Goal: Task Accomplishment & Management: Use online tool/utility

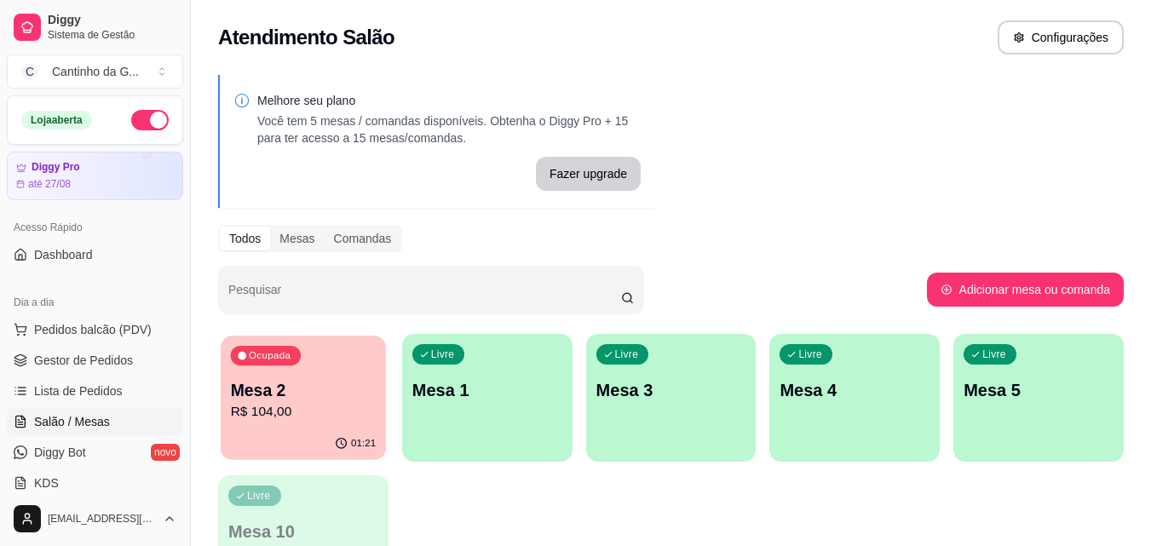
click at [320, 407] on p "R$ 104,00" at bounding box center [304, 412] width 146 height 20
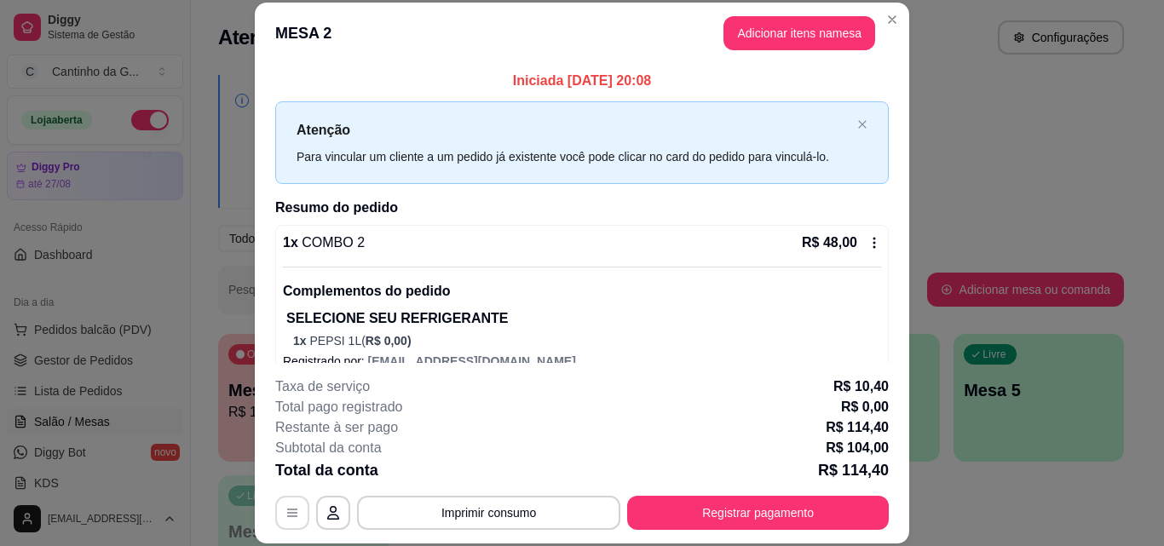
click at [275, 524] on button "button" at bounding box center [292, 513] width 34 height 34
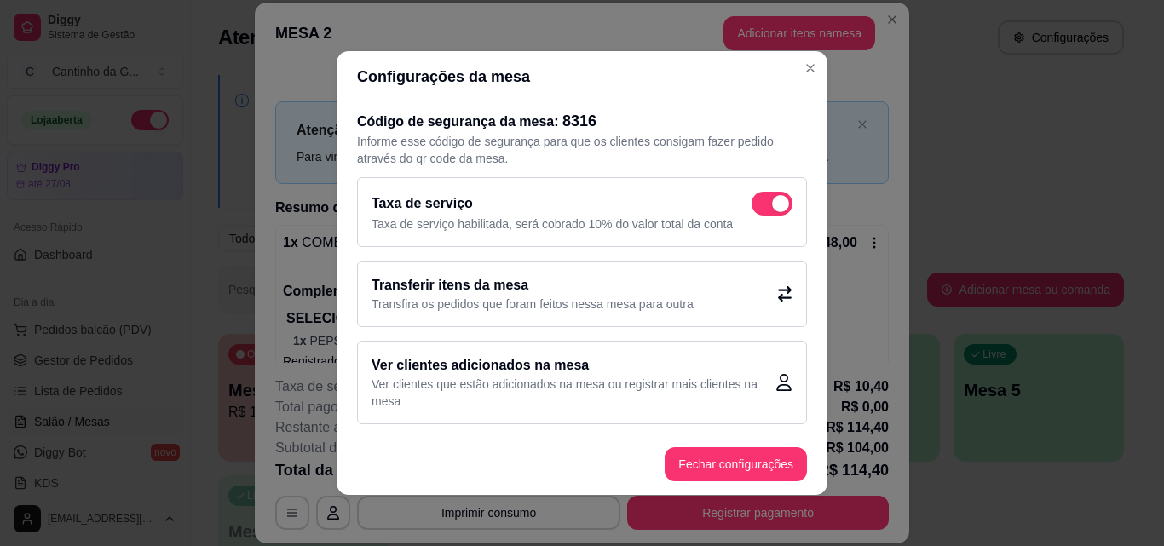
click at [751, 201] on span at bounding box center [771, 204] width 41 height 24
click at [751, 207] on input "checkbox" at bounding box center [755, 212] width 11 height 11
checkbox input "false"
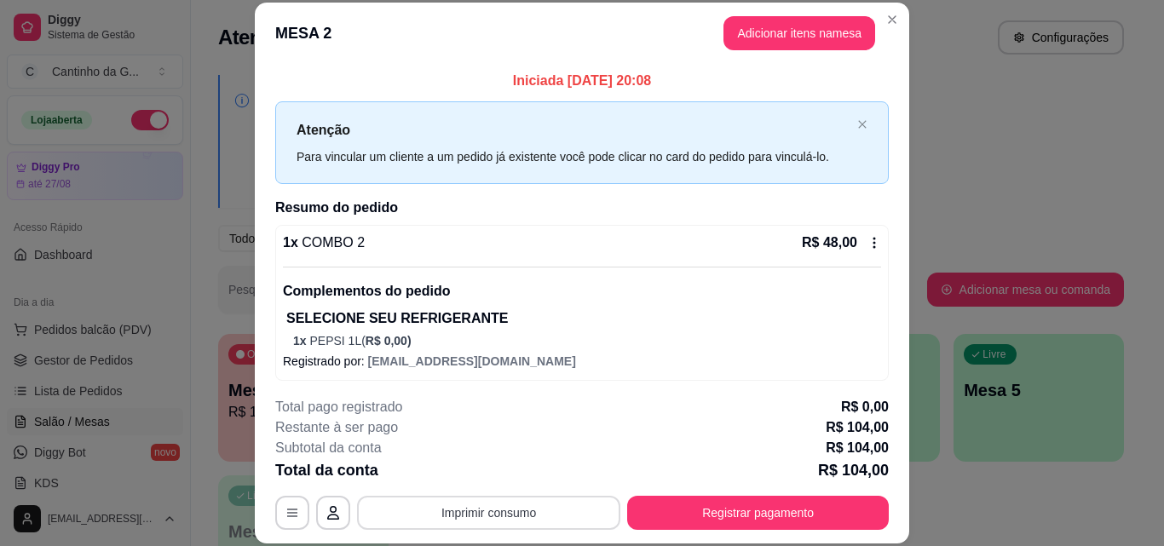
click at [461, 514] on button "Imprimir consumo" at bounding box center [488, 513] width 263 height 34
click at [470, 477] on button "IMPRESSORA" at bounding box center [488, 473] width 124 height 27
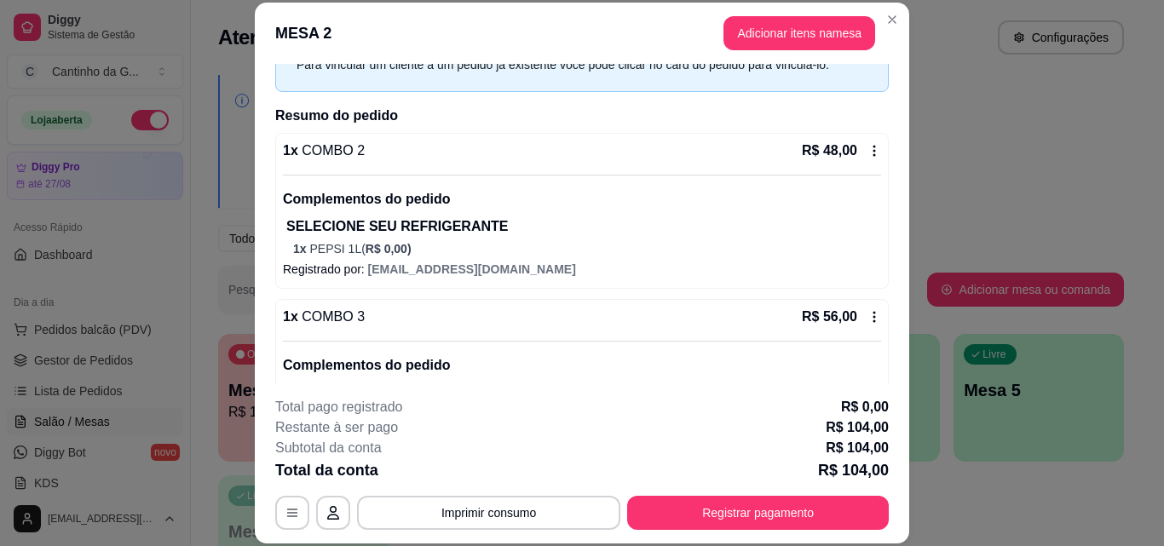
scroll to position [170, 0]
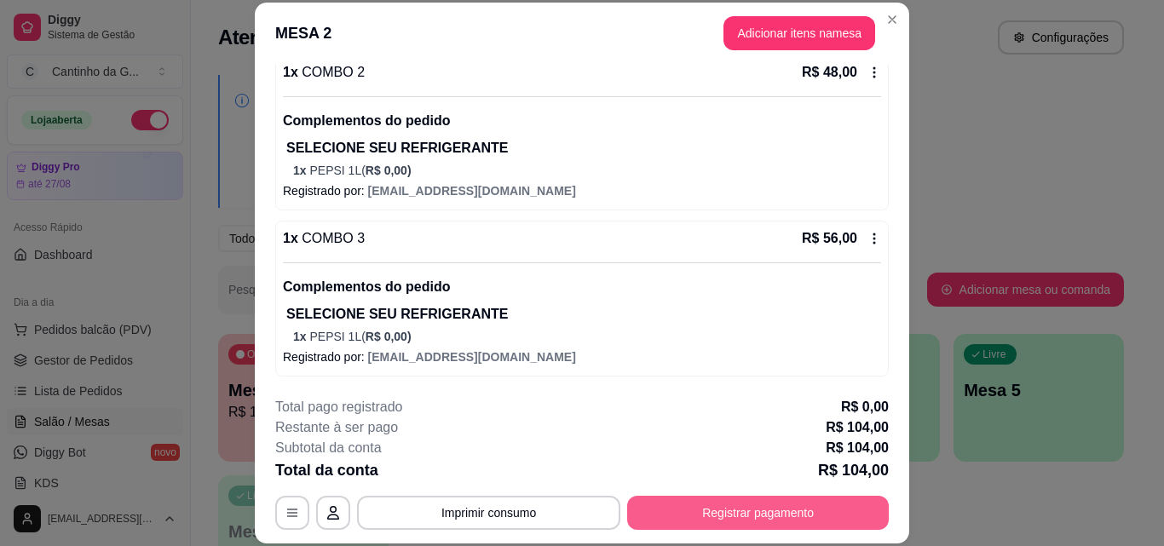
click at [742, 523] on button "Registrar pagamento" at bounding box center [757, 513] width 261 height 34
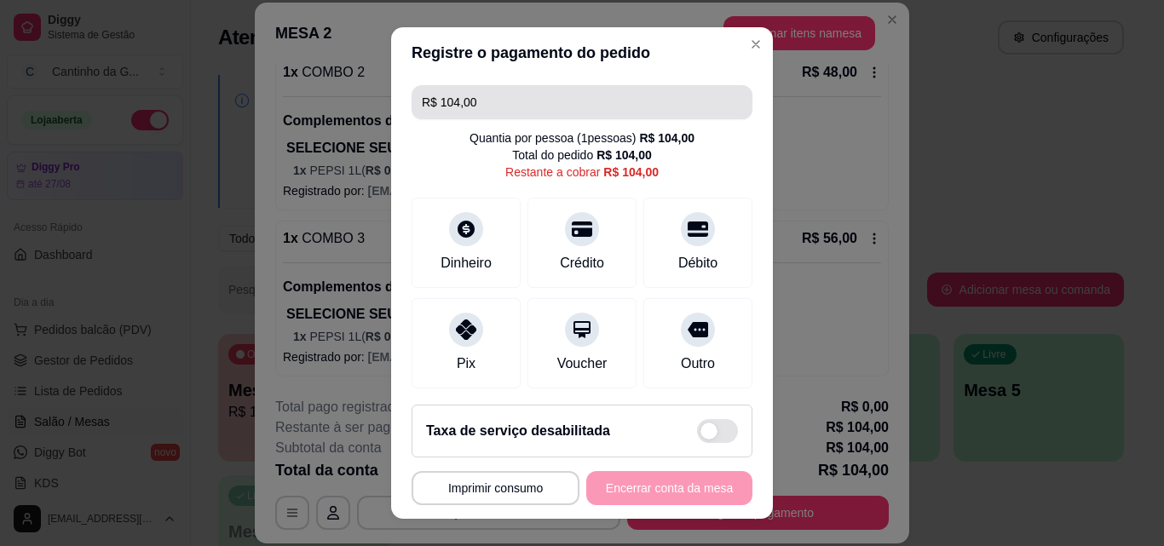
click at [498, 96] on input "R$ 104,00" at bounding box center [582, 102] width 320 height 34
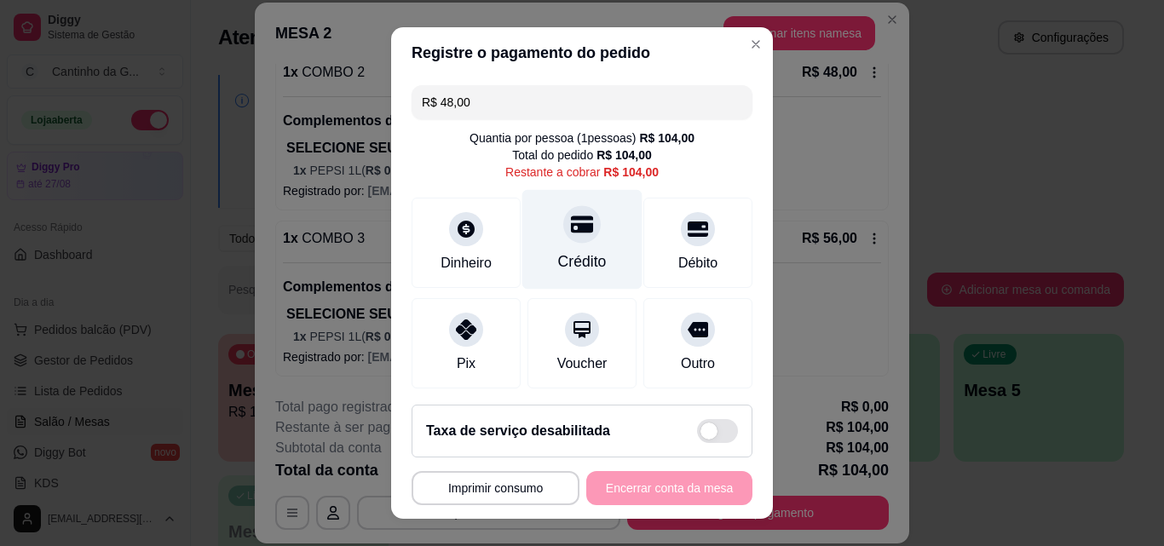
click at [572, 261] on div "Crédito" at bounding box center [582, 261] width 49 height 22
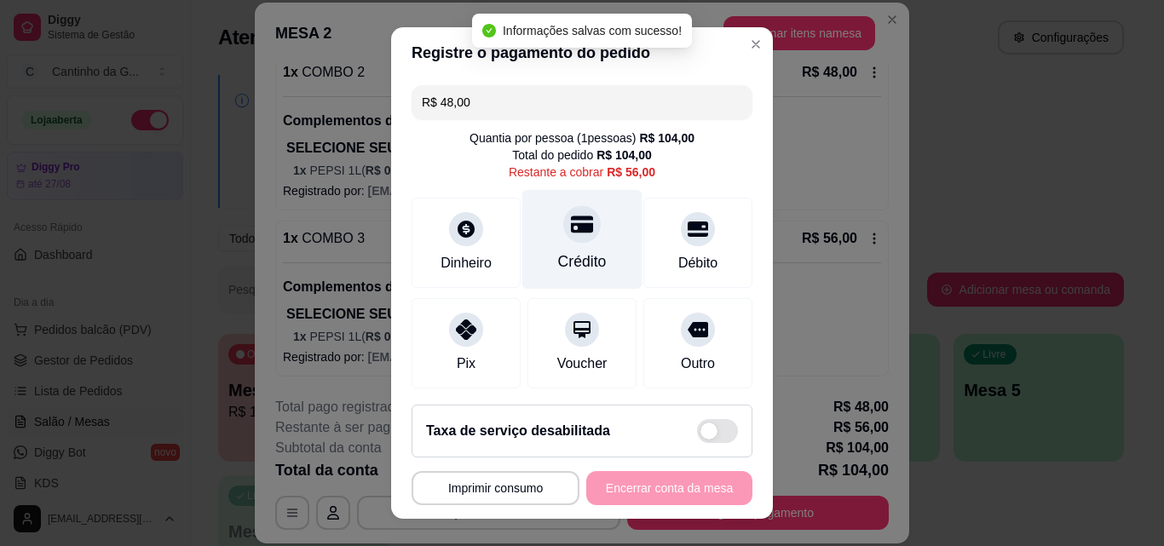
type input "R$ 56,00"
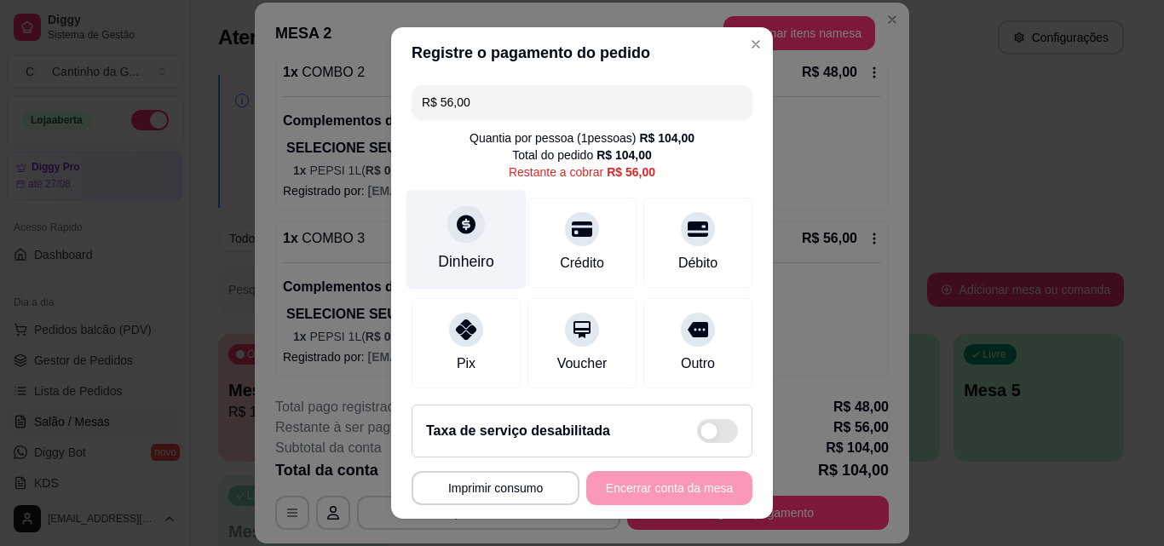
click at [455, 233] on icon at bounding box center [466, 224] width 22 height 22
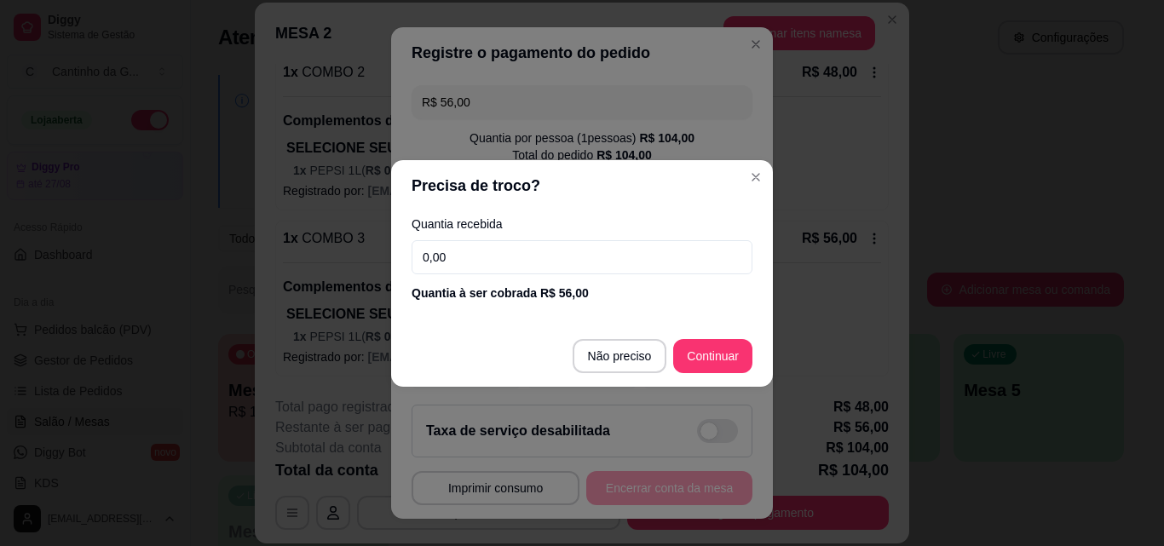
drag, startPoint x: 463, startPoint y: 256, endPoint x: 405, endPoint y: 261, distance: 58.9
click at [405, 261] on div "Quantia recebida 0,00 Quantia à ser cobrada R$ 56,00" at bounding box center [582, 259] width 382 height 97
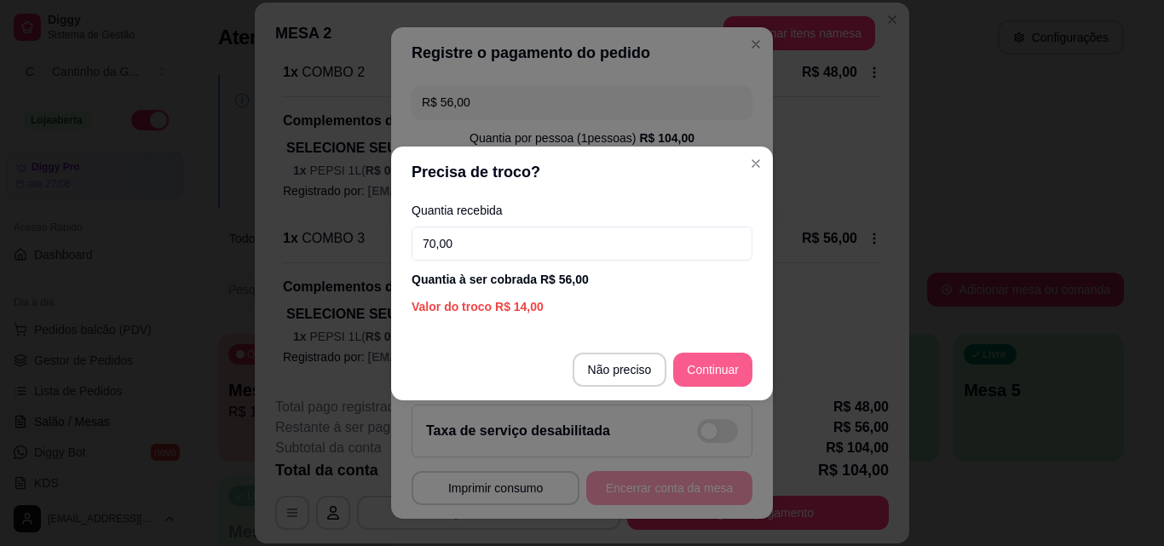
type input "70,00"
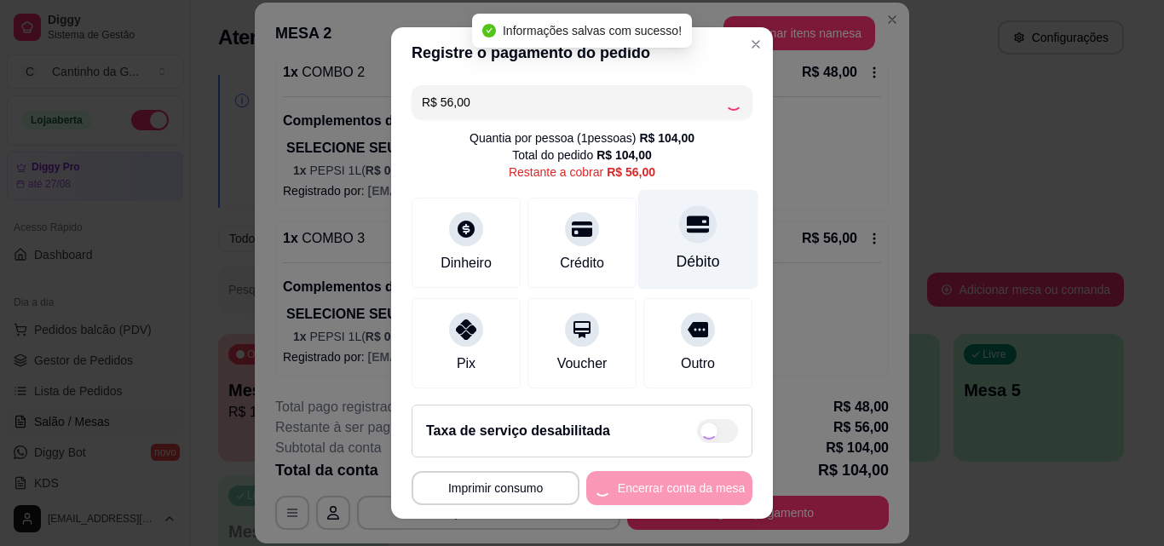
type input "R$ 0,00"
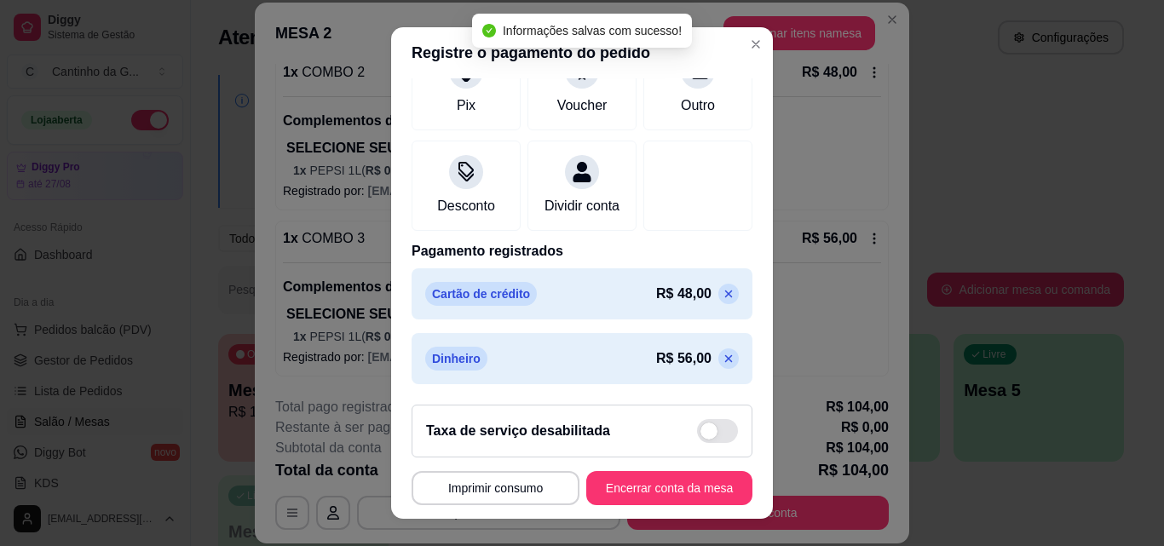
scroll to position [261, 0]
click at [612, 489] on button "Encerrar conta da mesa" at bounding box center [669, 488] width 166 height 34
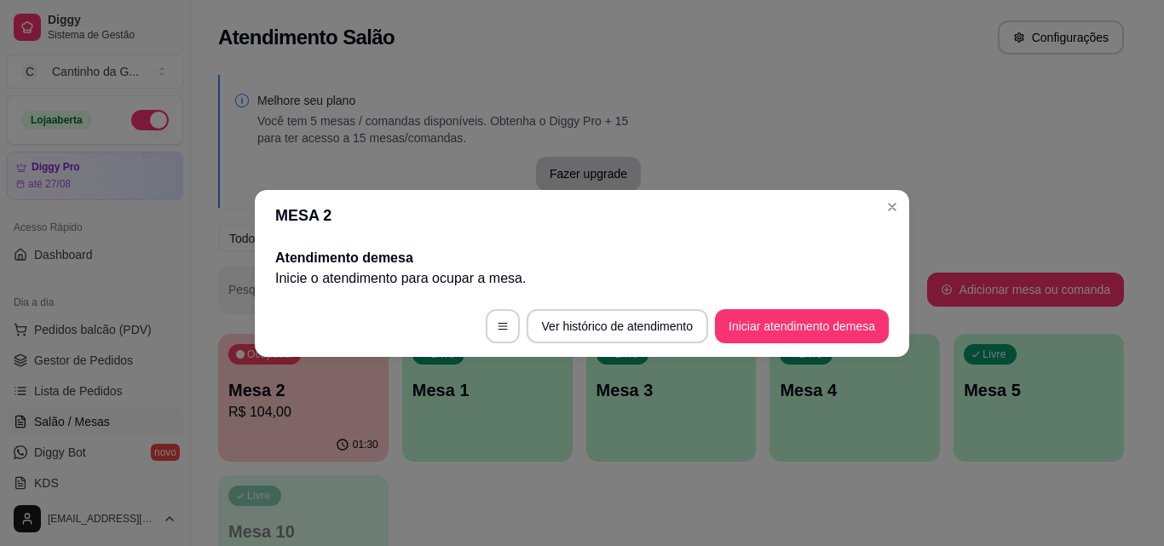
scroll to position [0, 0]
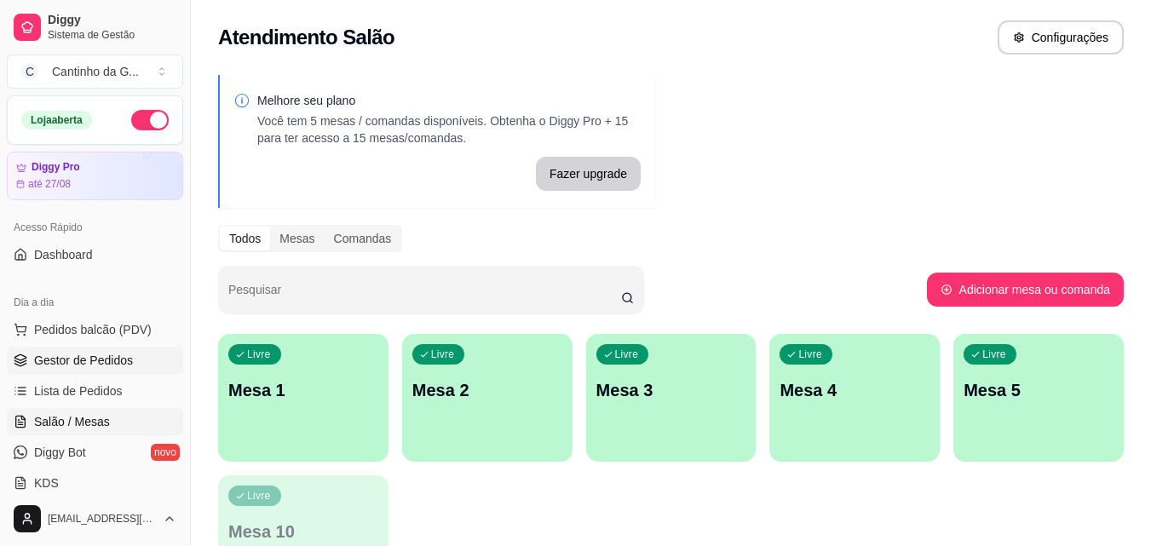
click at [85, 370] on link "Gestor de Pedidos" at bounding box center [95, 360] width 176 height 27
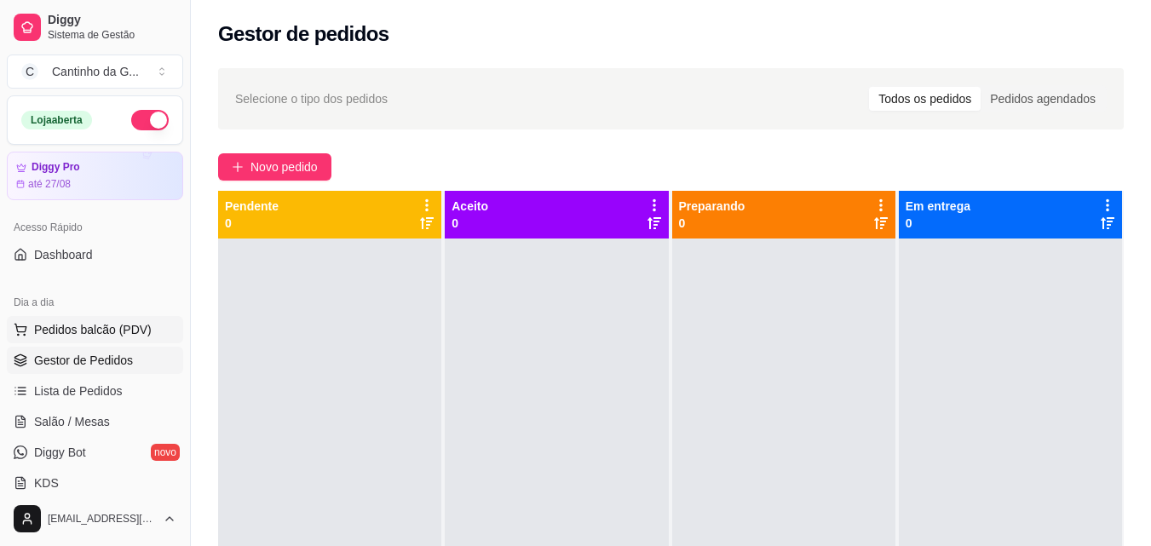
click at [124, 340] on button "Pedidos balcão (PDV)" at bounding box center [95, 329] width 176 height 27
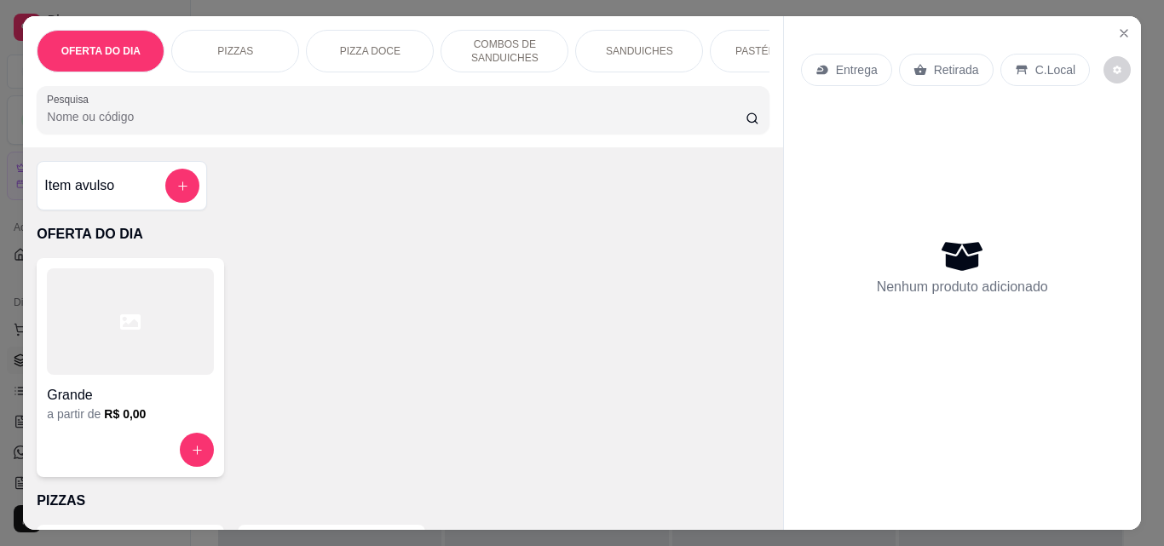
click at [929, 54] on div "Retirada" at bounding box center [946, 70] width 95 height 32
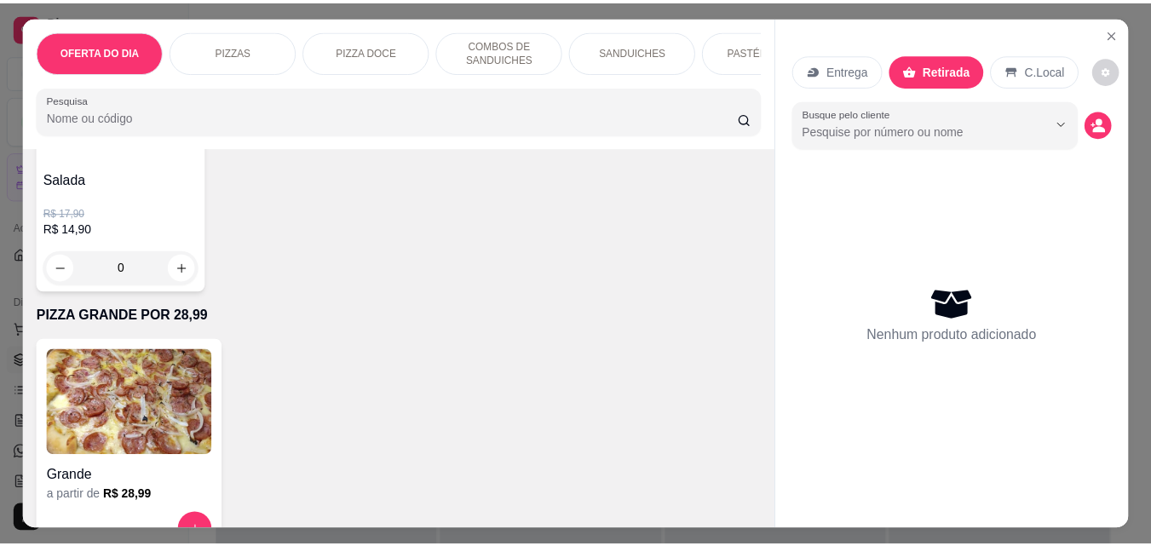
scroll to position [4514, 0]
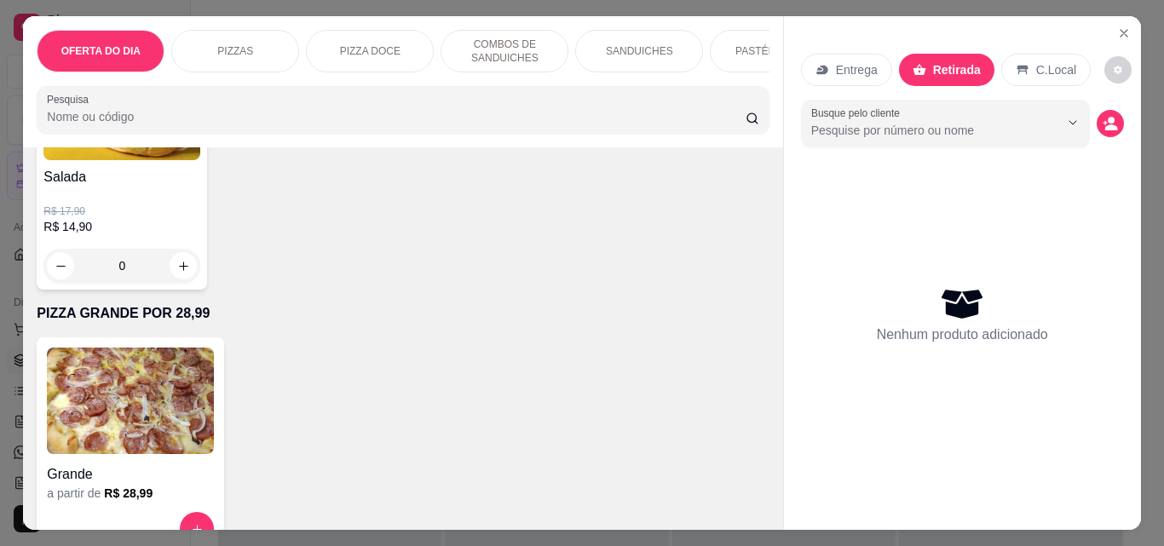
type input "1"
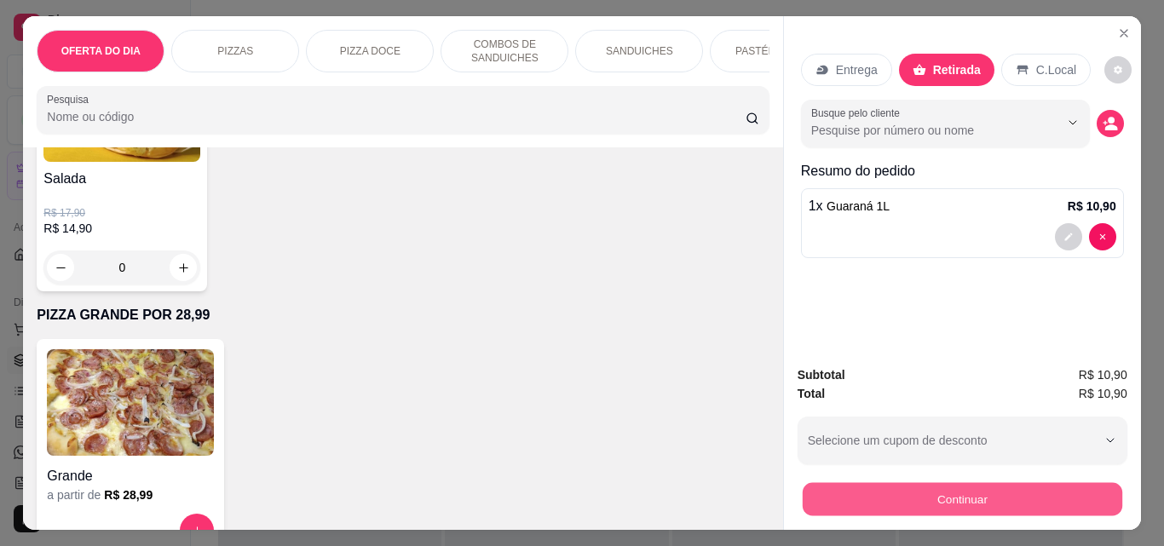
click at [975, 488] on button "Continuar" at bounding box center [961, 498] width 319 height 33
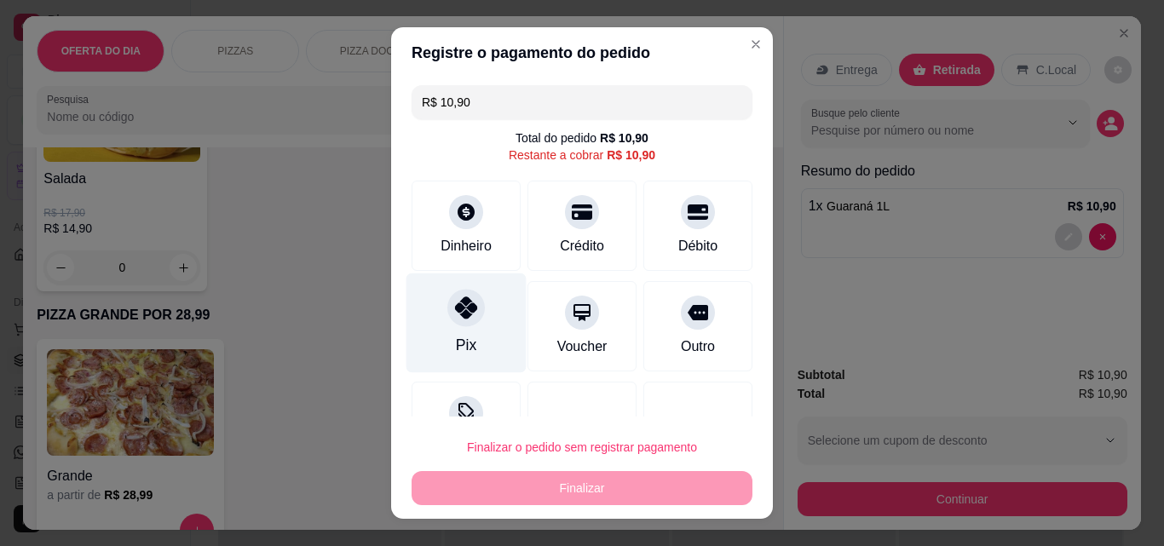
click at [444, 332] on div "Pix" at bounding box center [466, 323] width 120 height 100
type input "R$ 0,00"
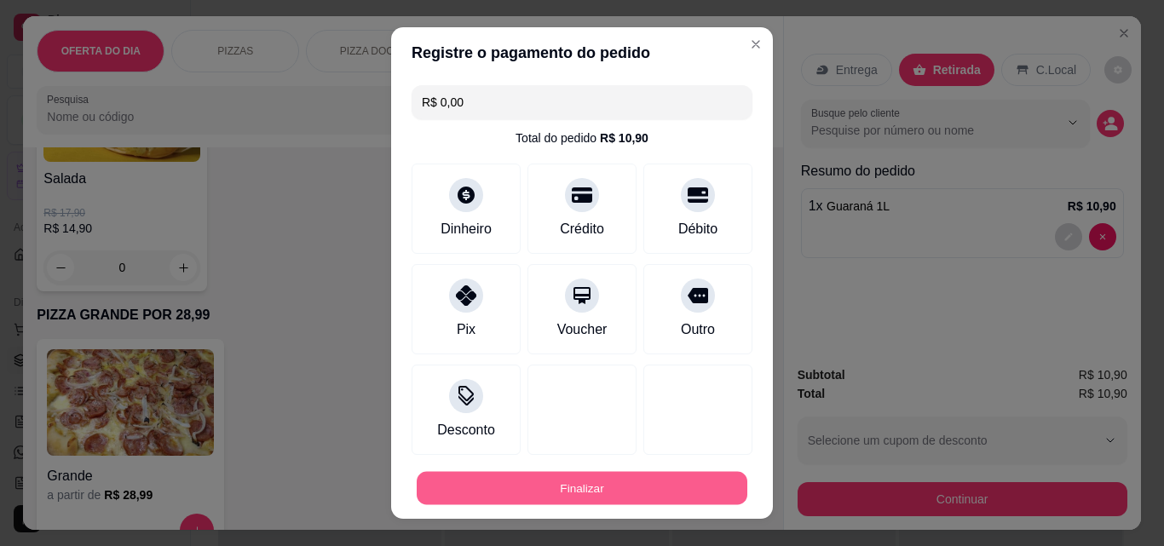
click at [657, 482] on button "Finalizar" at bounding box center [582, 488] width 330 height 33
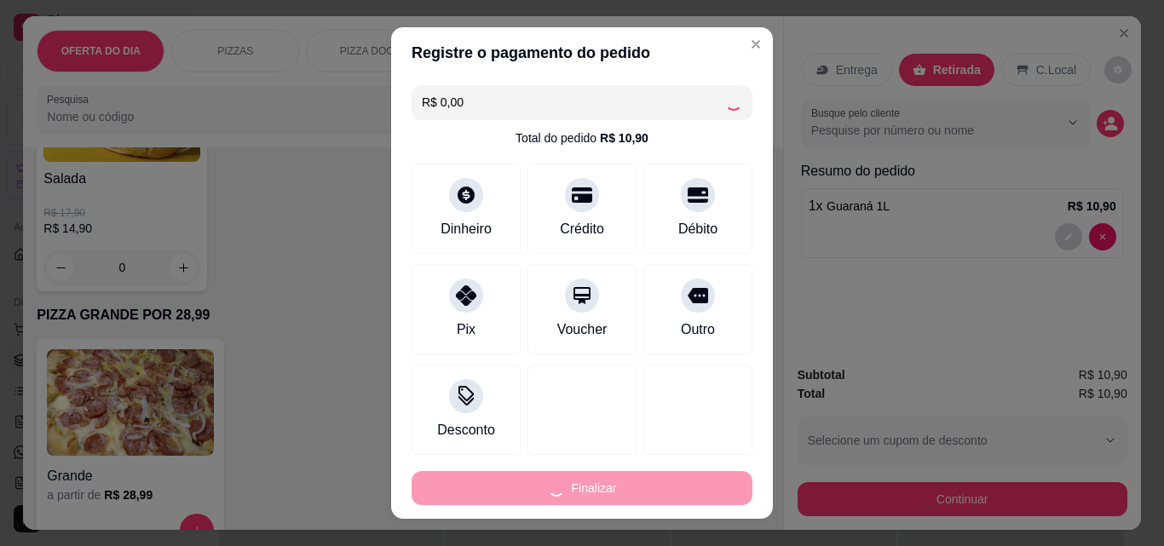
type input "0"
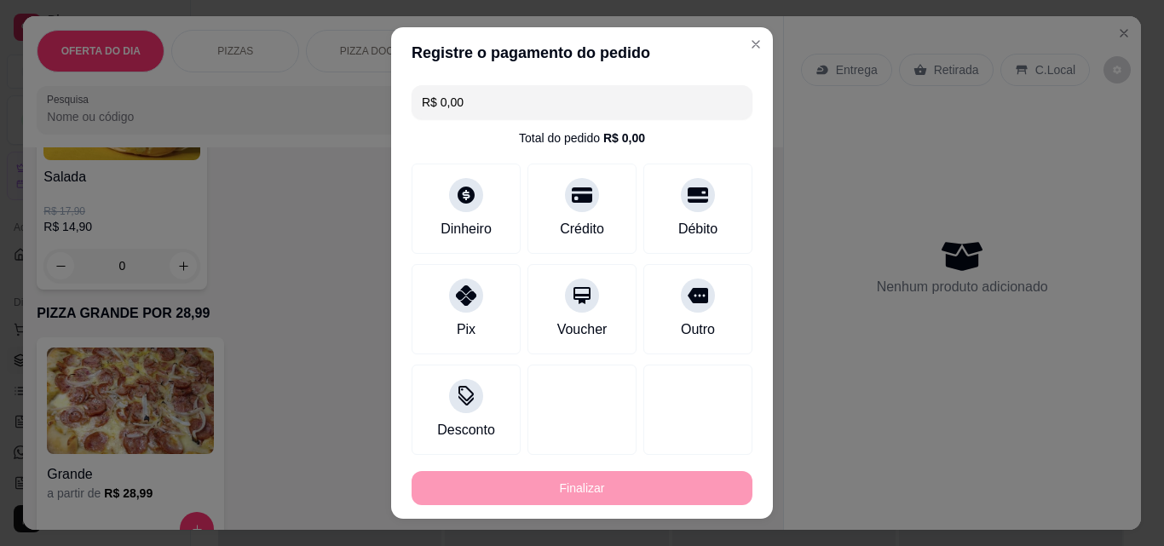
type input "-R$ 10,90"
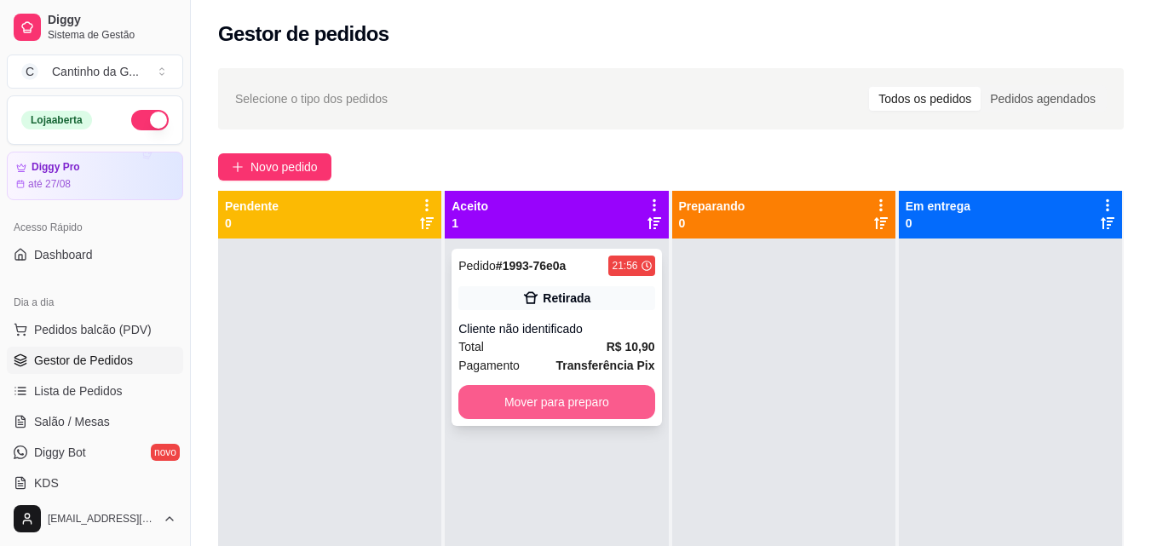
click at [628, 406] on button "Mover para preparo" at bounding box center [556, 402] width 196 height 34
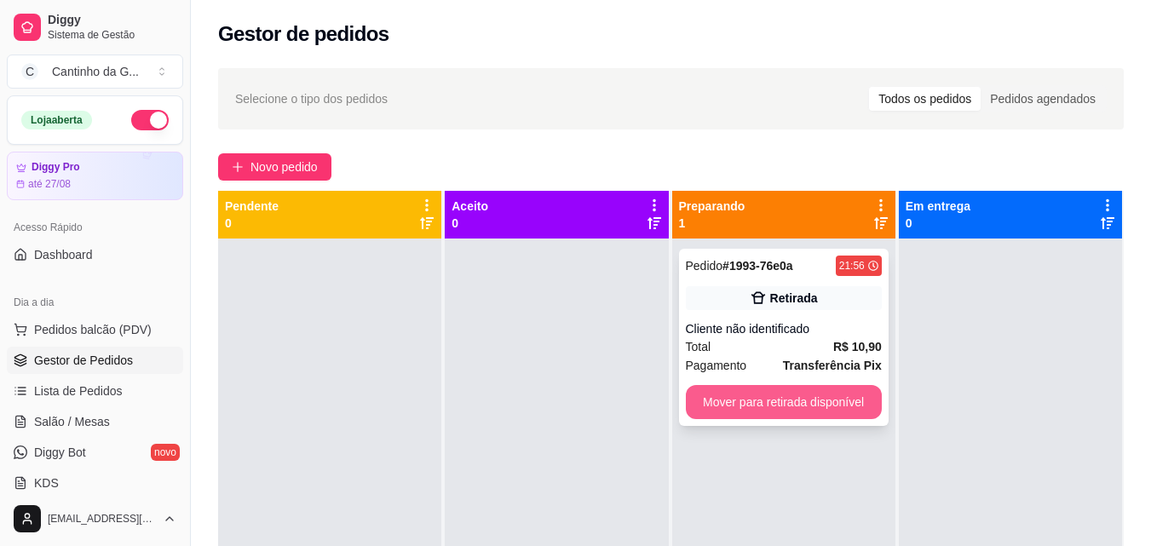
click at [739, 400] on button "Mover para retirada disponível" at bounding box center [784, 402] width 196 height 34
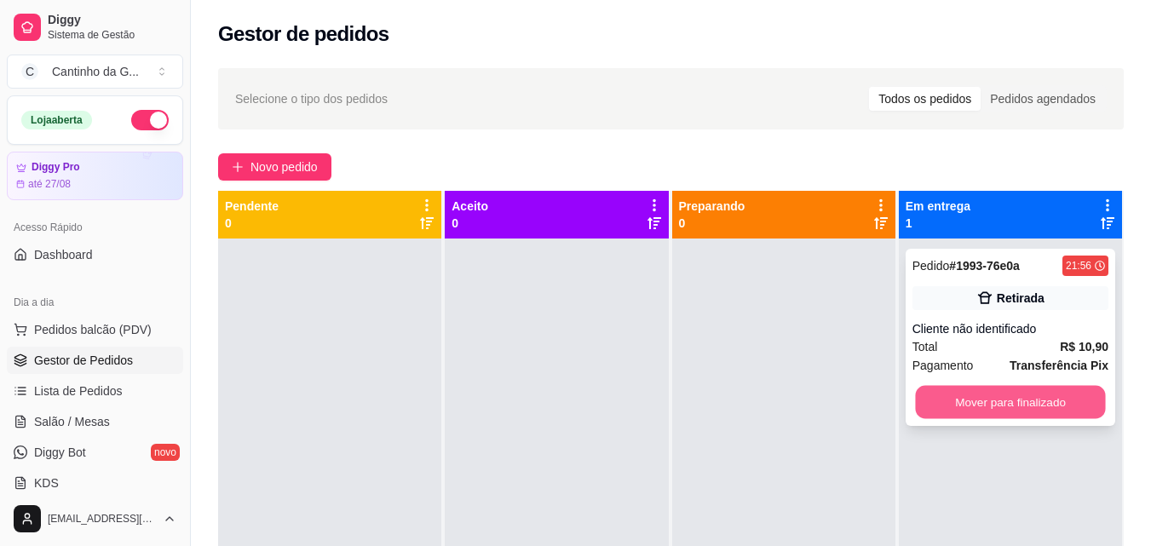
click at [928, 404] on button "Mover para finalizado" at bounding box center [1010, 402] width 190 height 33
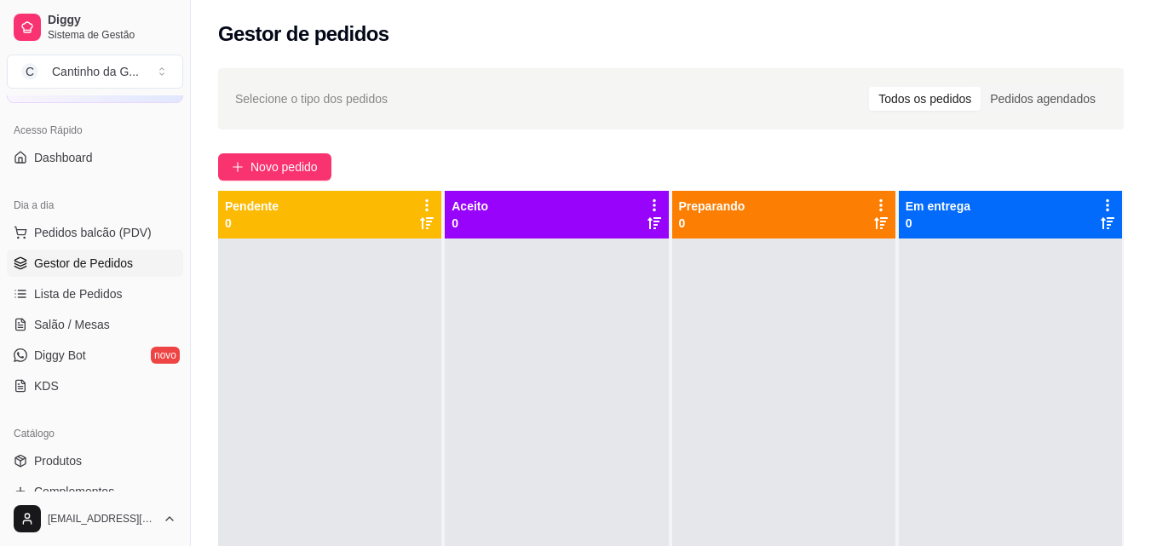
scroll to position [256, 0]
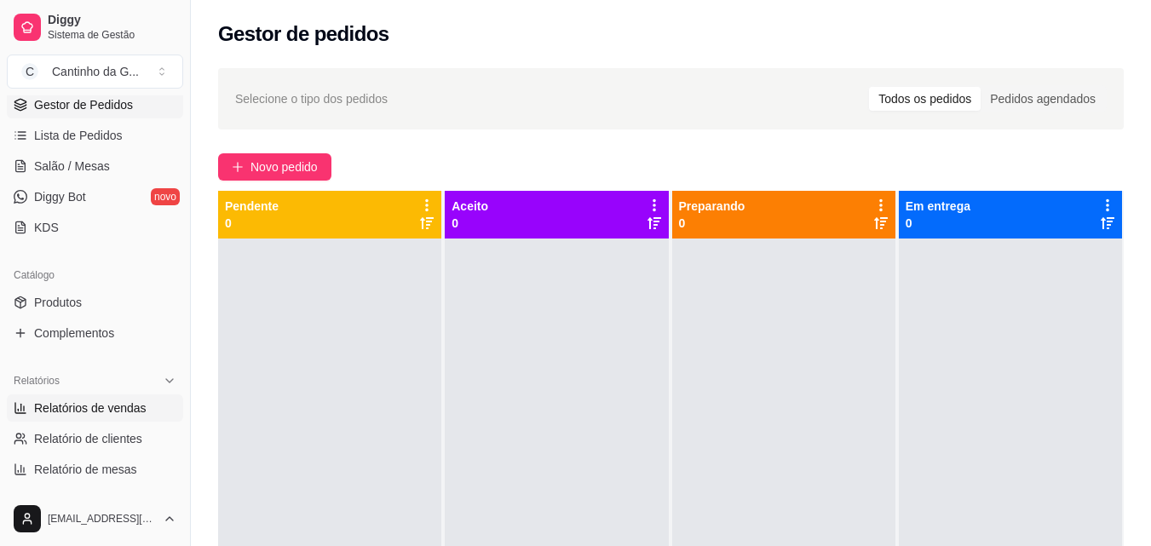
click at [124, 410] on span "Relatórios de vendas" at bounding box center [90, 407] width 112 height 17
select select "ALL"
select select "0"
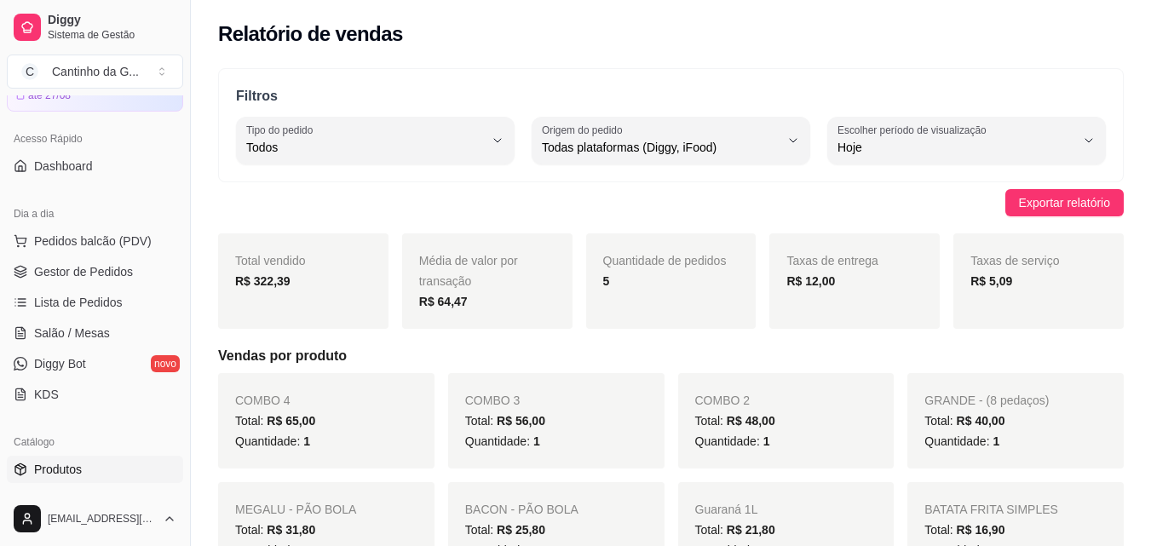
scroll to position [85, 0]
click at [106, 275] on span "Gestor de Pedidos" at bounding box center [83, 275] width 99 height 17
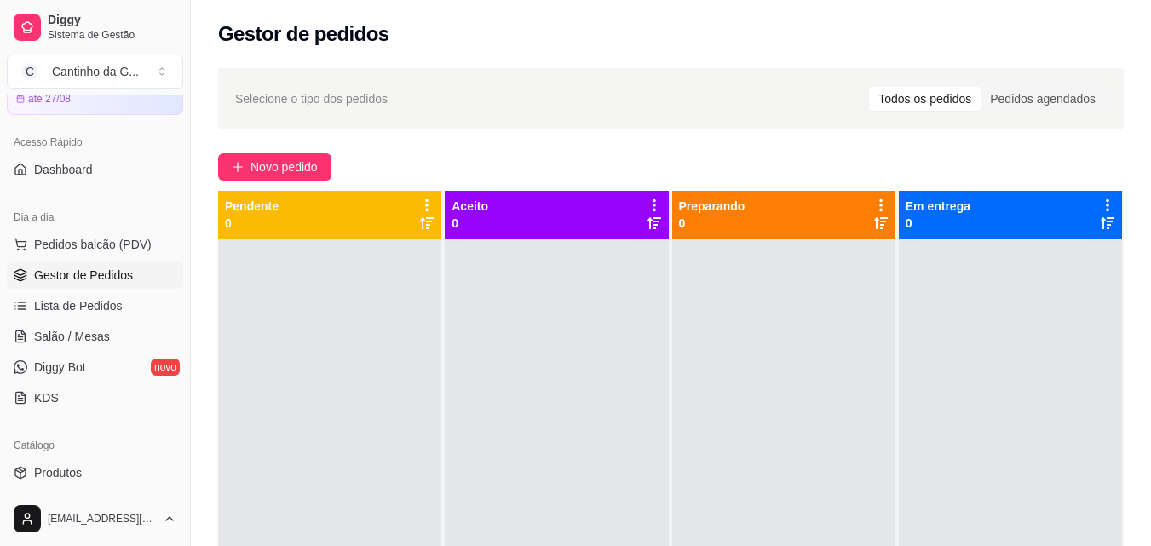
scroll to position [341, 0]
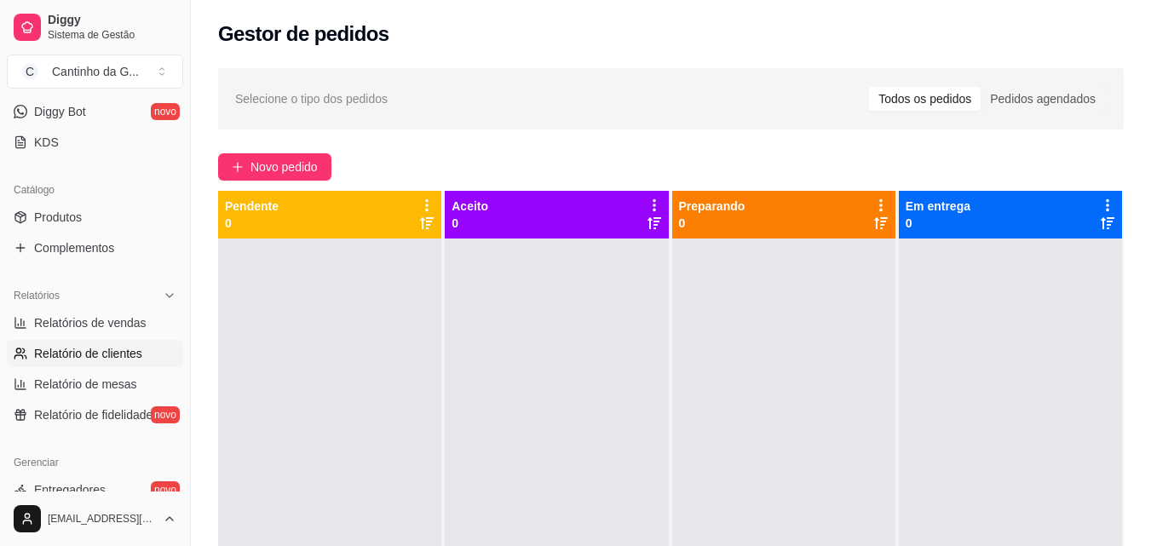
click at [111, 347] on span "Relatório de clientes" at bounding box center [88, 353] width 108 height 17
select select "30"
select select "HIGHEST_TOTAL_SPENT_WITH_ORDERS"
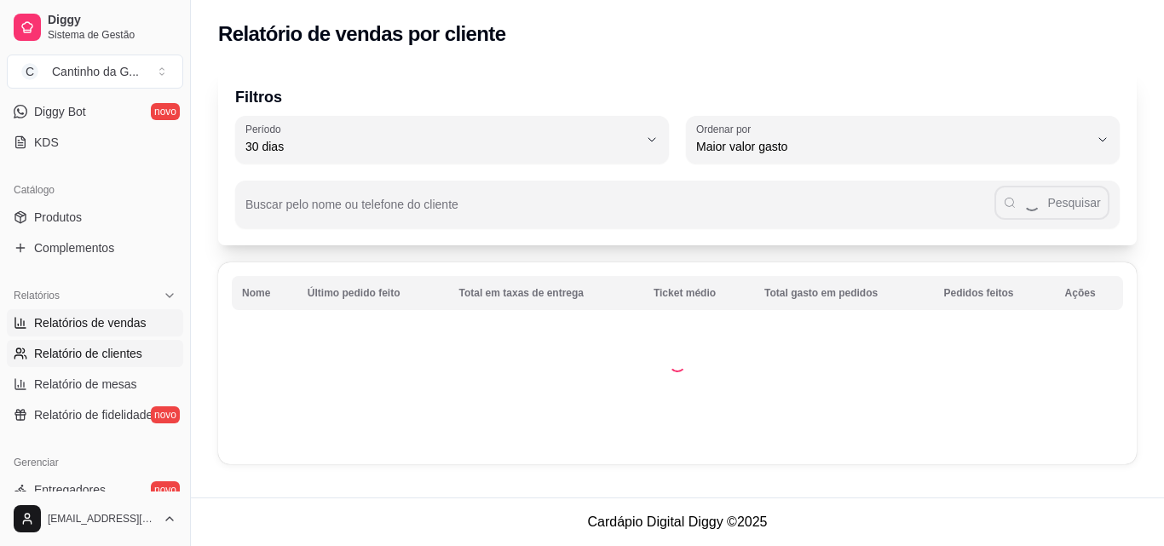
click at [116, 319] on span "Relatórios de vendas" at bounding box center [90, 322] width 112 height 17
select select "ALL"
select select "0"
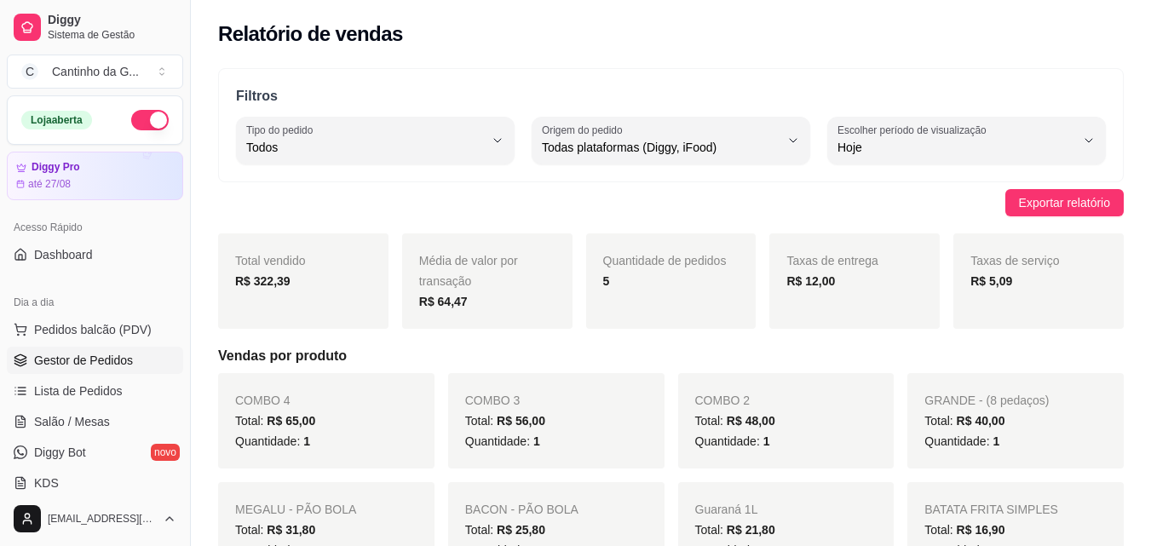
click at [89, 362] on span "Gestor de Pedidos" at bounding box center [83, 360] width 99 height 17
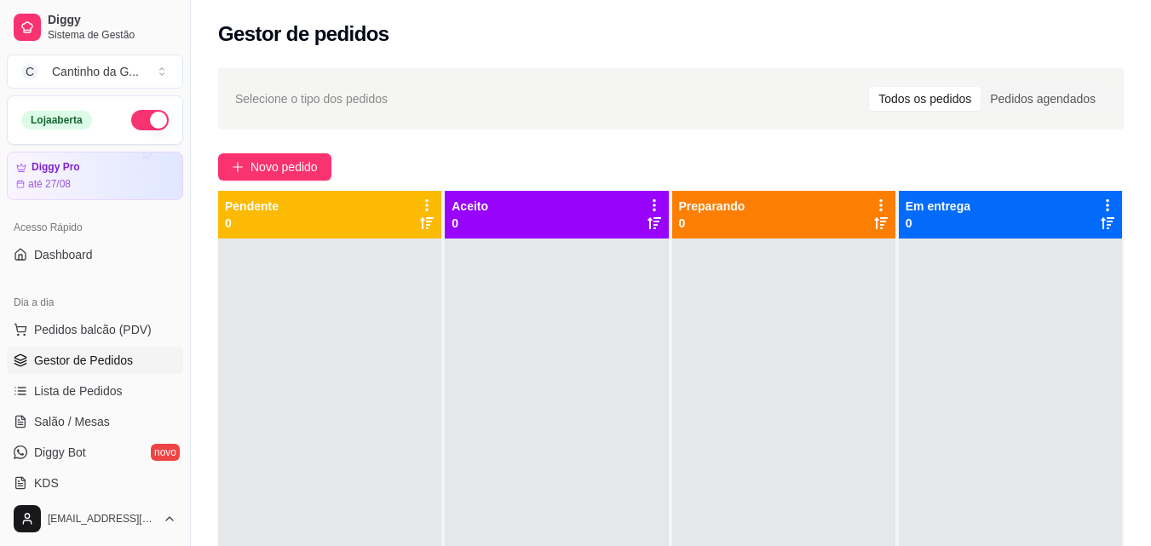
click at [131, 121] on button "button" at bounding box center [149, 120] width 37 height 20
